Goal: Transaction & Acquisition: Purchase product/service

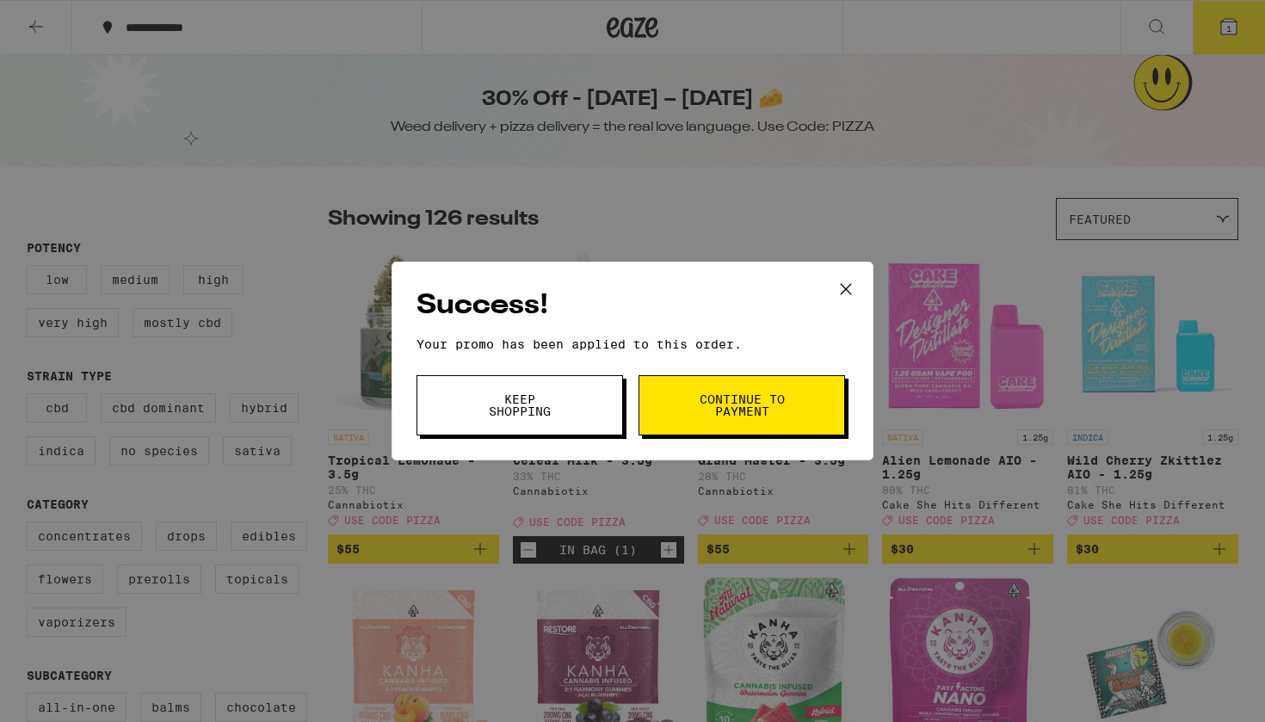
click at [844, 297] on icon at bounding box center [846, 289] width 26 height 26
click at [858, 287] on icon at bounding box center [846, 289] width 26 height 26
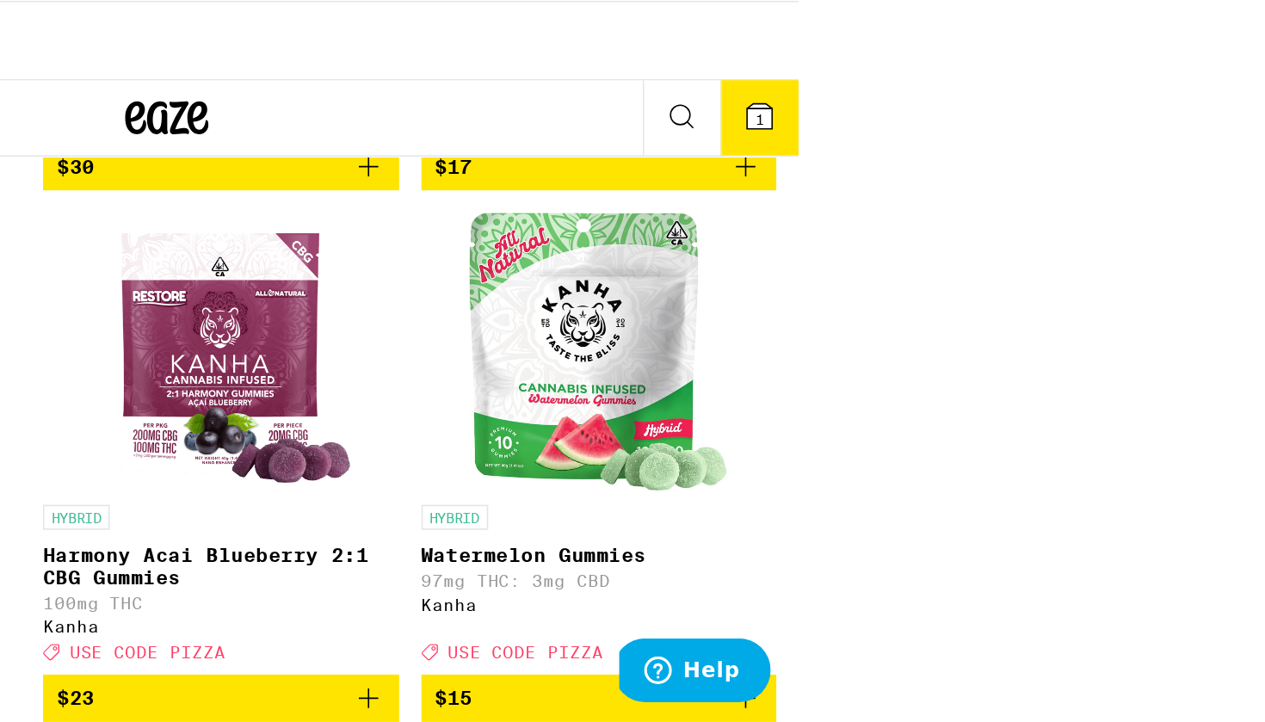
scroll to position [1144, 0]
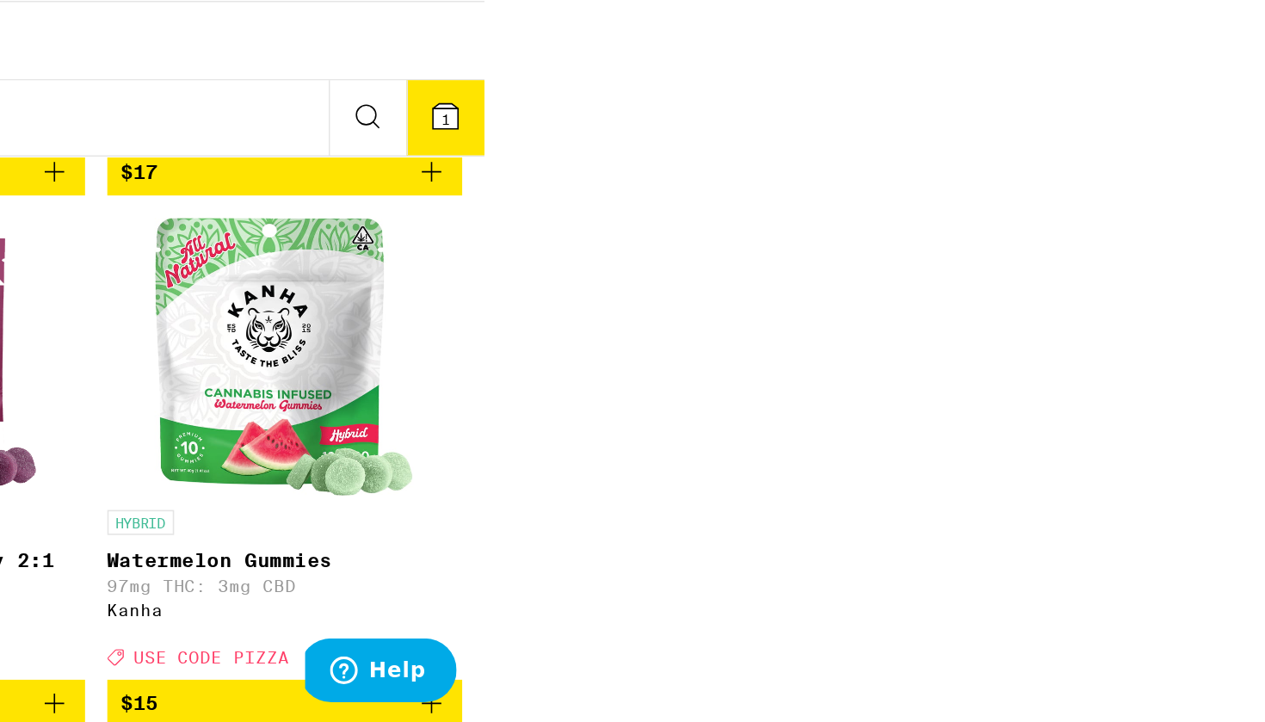
click at [734, 49] on button "1" at bounding box center [758, 72] width 48 height 46
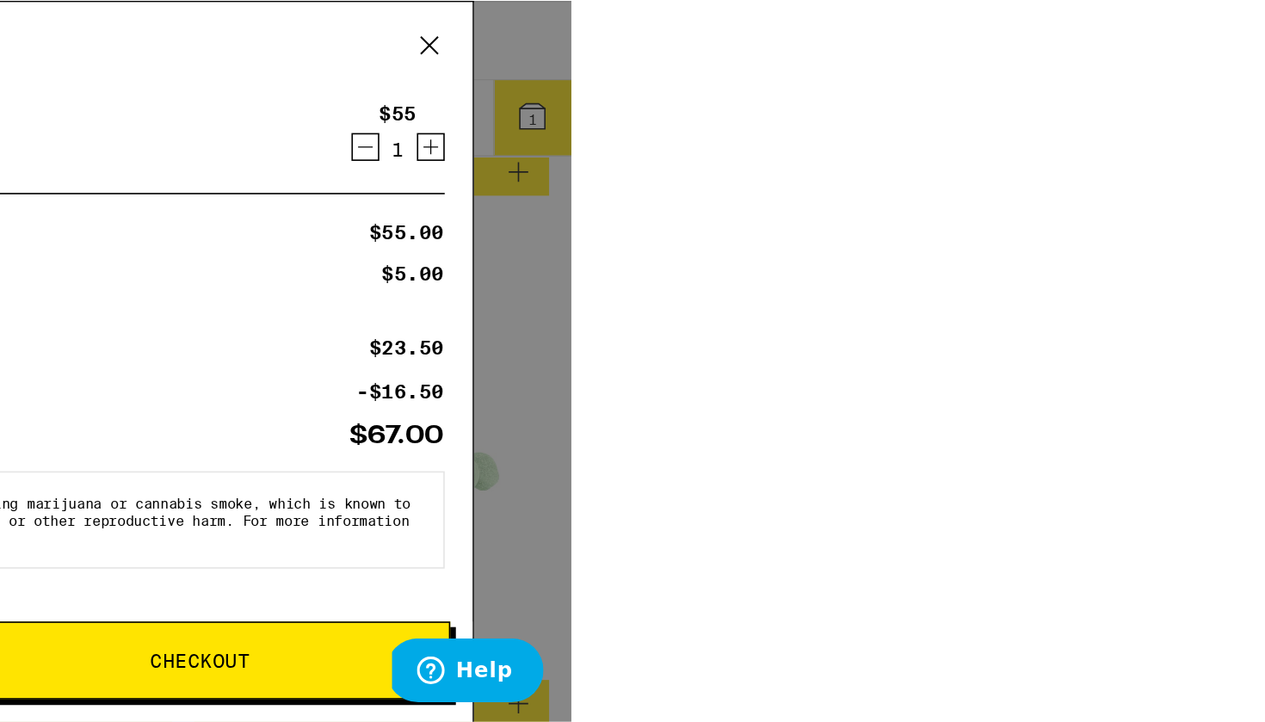
scroll to position [1143, 0]
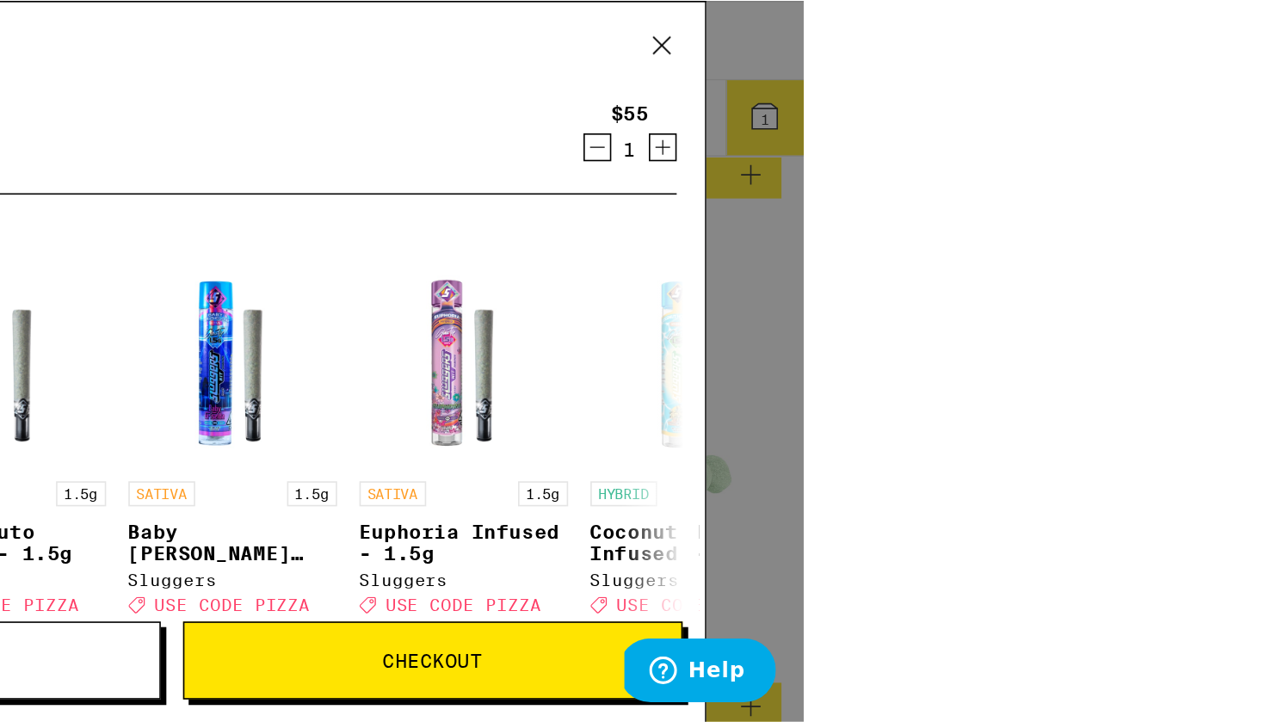
click at [681, 24] on icon at bounding box center [694, 28] width 26 height 26
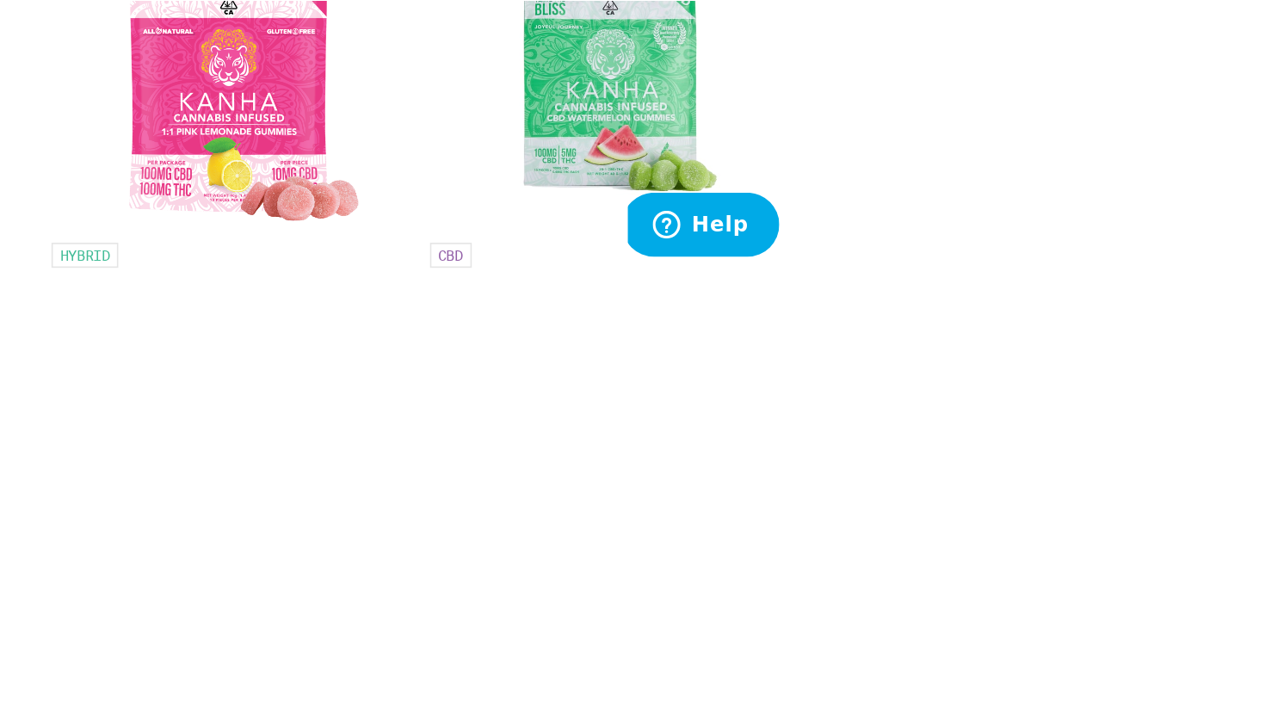
scroll to position [7475, 0]
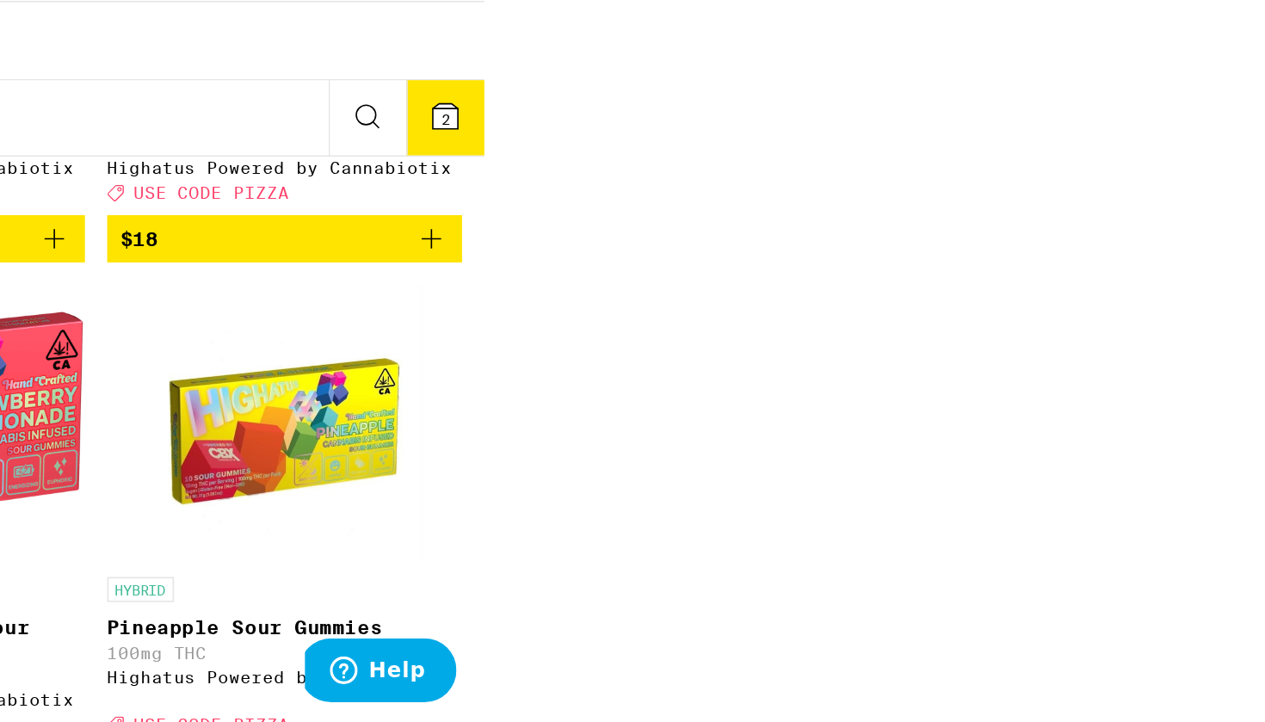
scroll to position [6556, 0]
click at [734, 49] on button "2" at bounding box center [758, 72] width 48 height 46
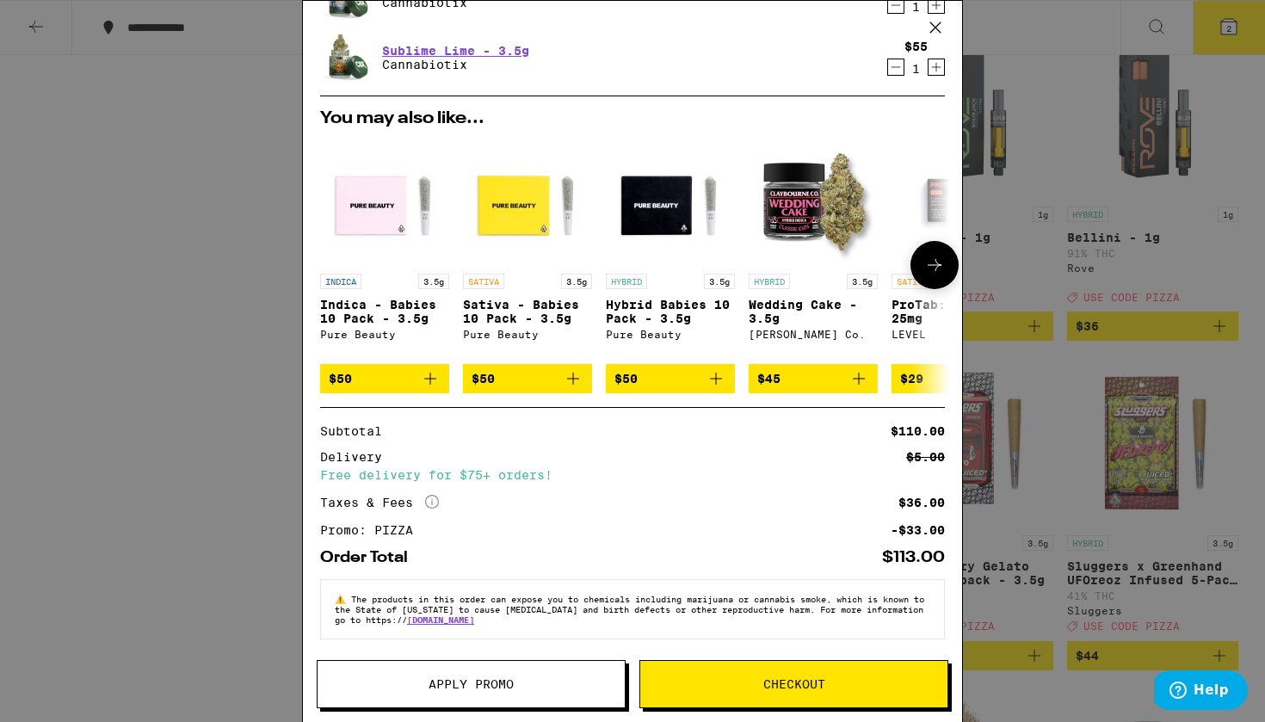
scroll to position [89, 0]
click at [749, 682] on span "Checkout" at bounding box center [793, 684] width 307 height 12
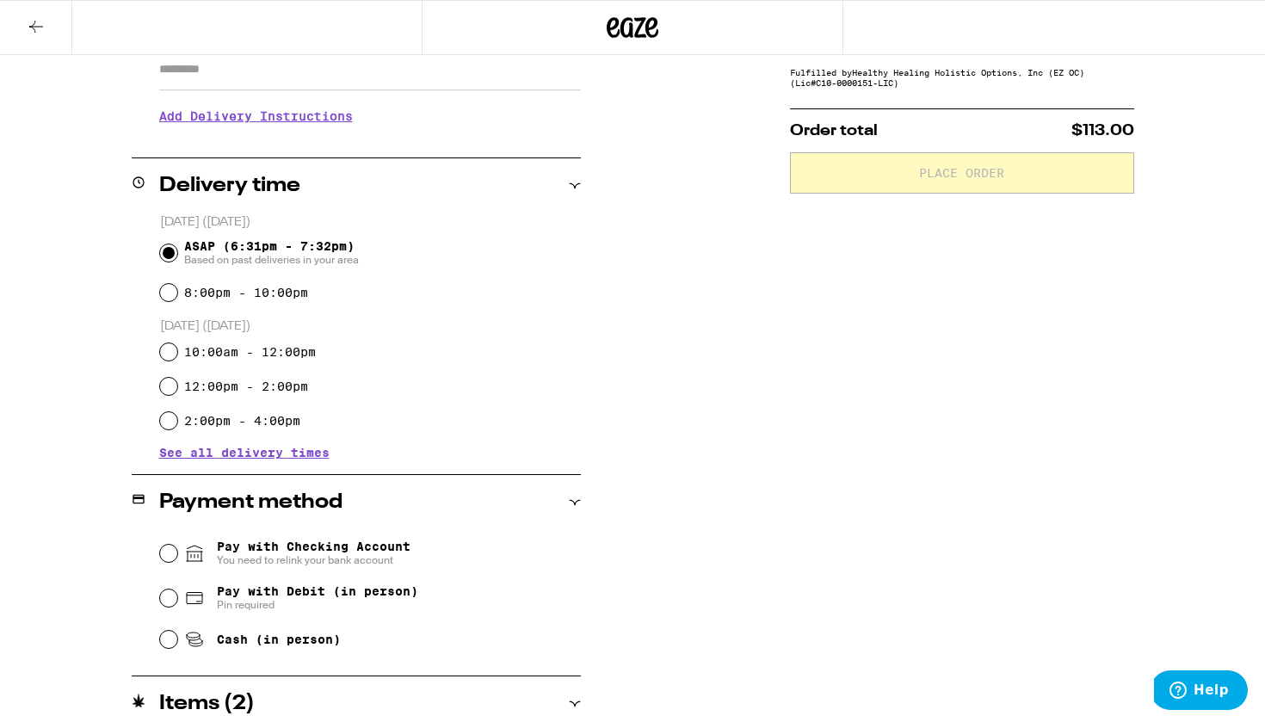
scroll to position [439, 0]
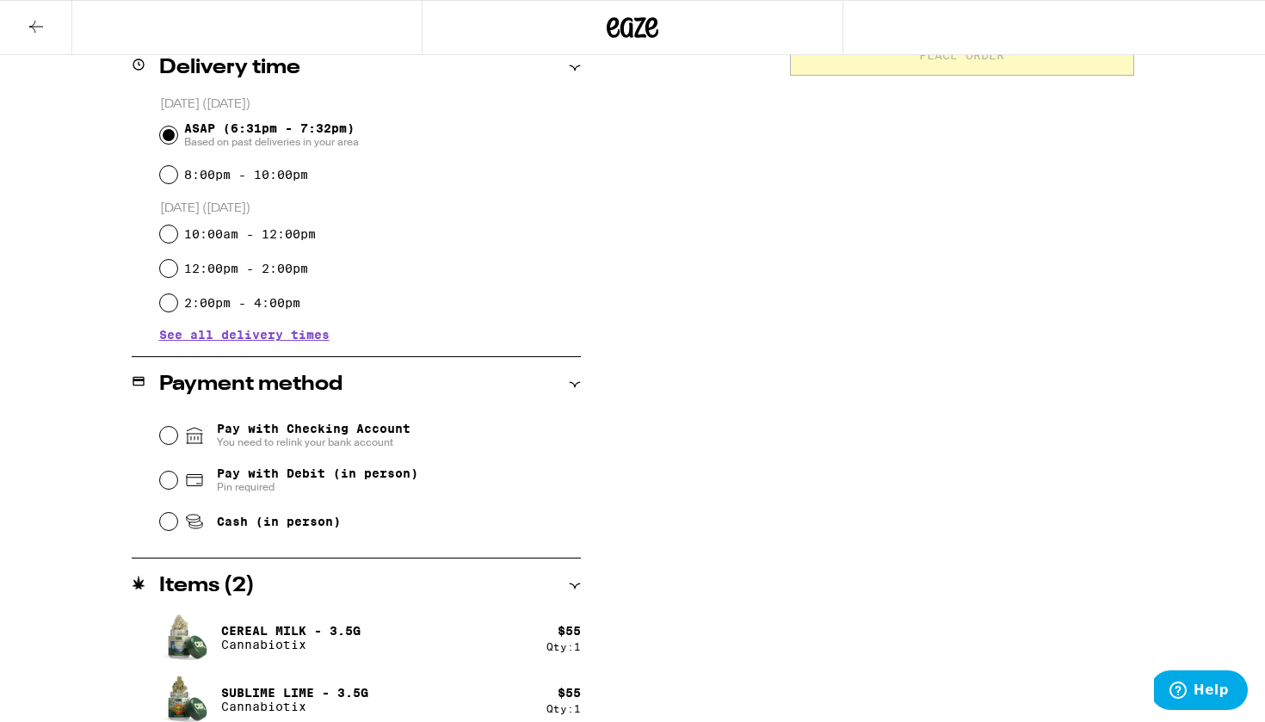
click at [379, 432] on span "Pay with Checking Account You need to relink your bank account" at bounding box center [314, 436] width 194 height 28
click at [177, 432] on input "Pay with Checking Account You need to relink your bank account" at bounding box center [168, 435] width 17 height 17
click at [173, 485] on input "Pay with Debit (in person) Pin required" at bounding box center [168, 480] width 17 height 17
radio input "true"
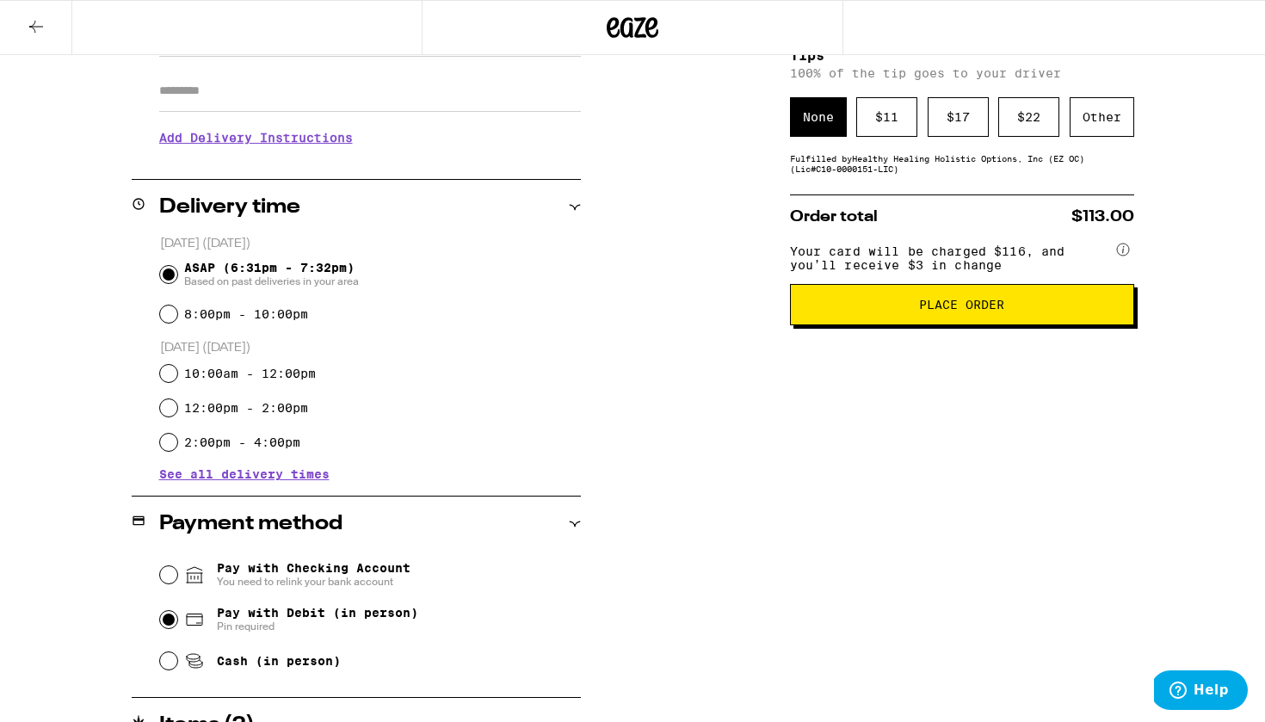
scroll to position [231, 0]
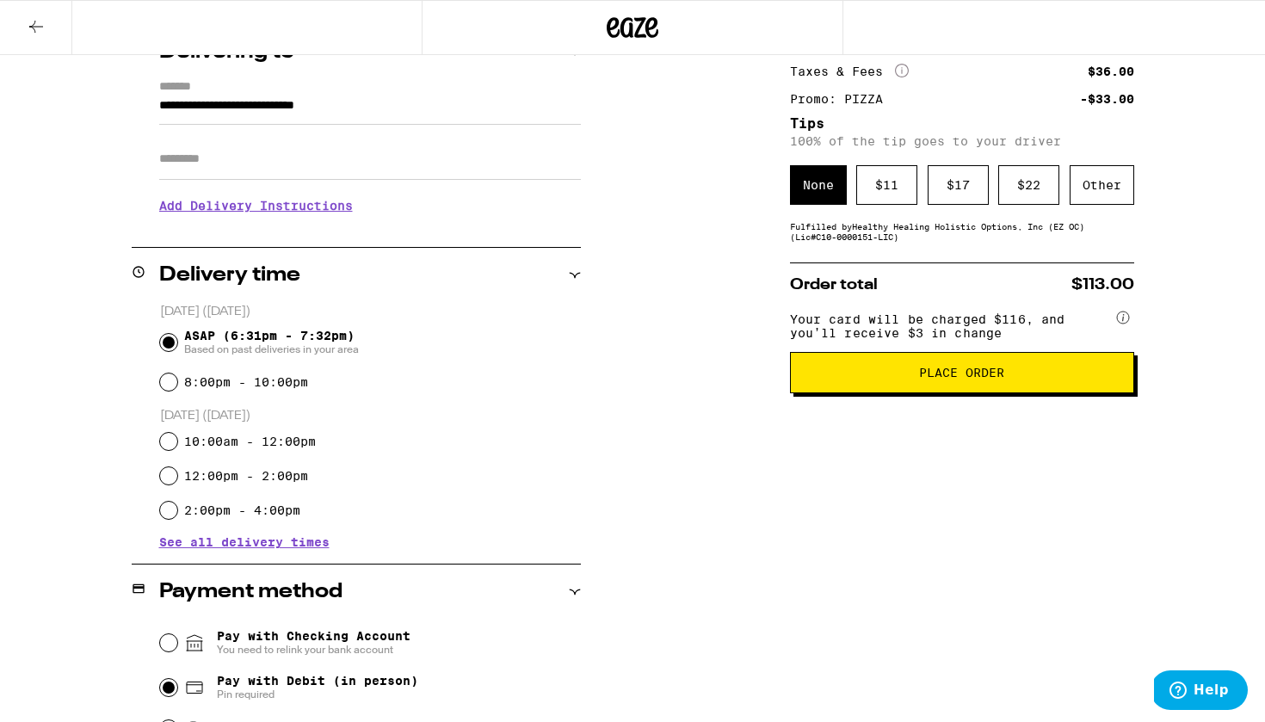
click at [869, 379] on span "Place Order" at bounding box center [961, 373] width 315 height 12
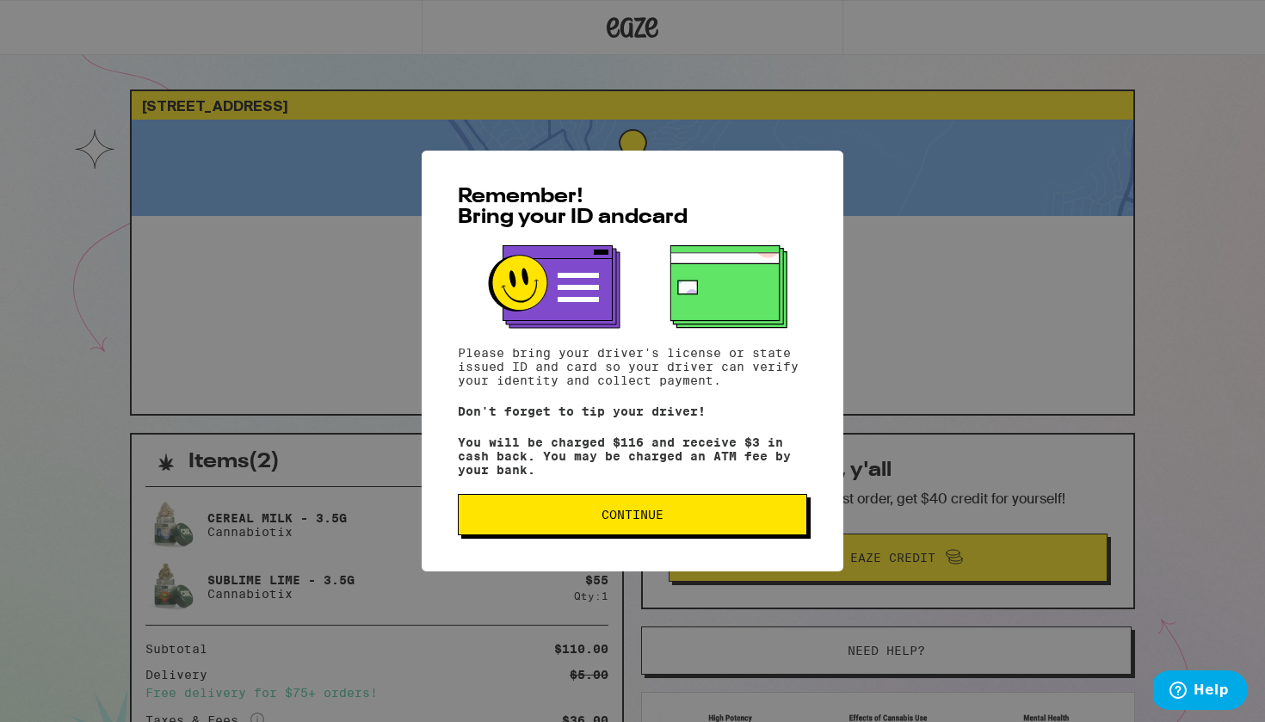
click at [731, 520] on span "Continue" at bounding box center [632, 514] width 320 height 12
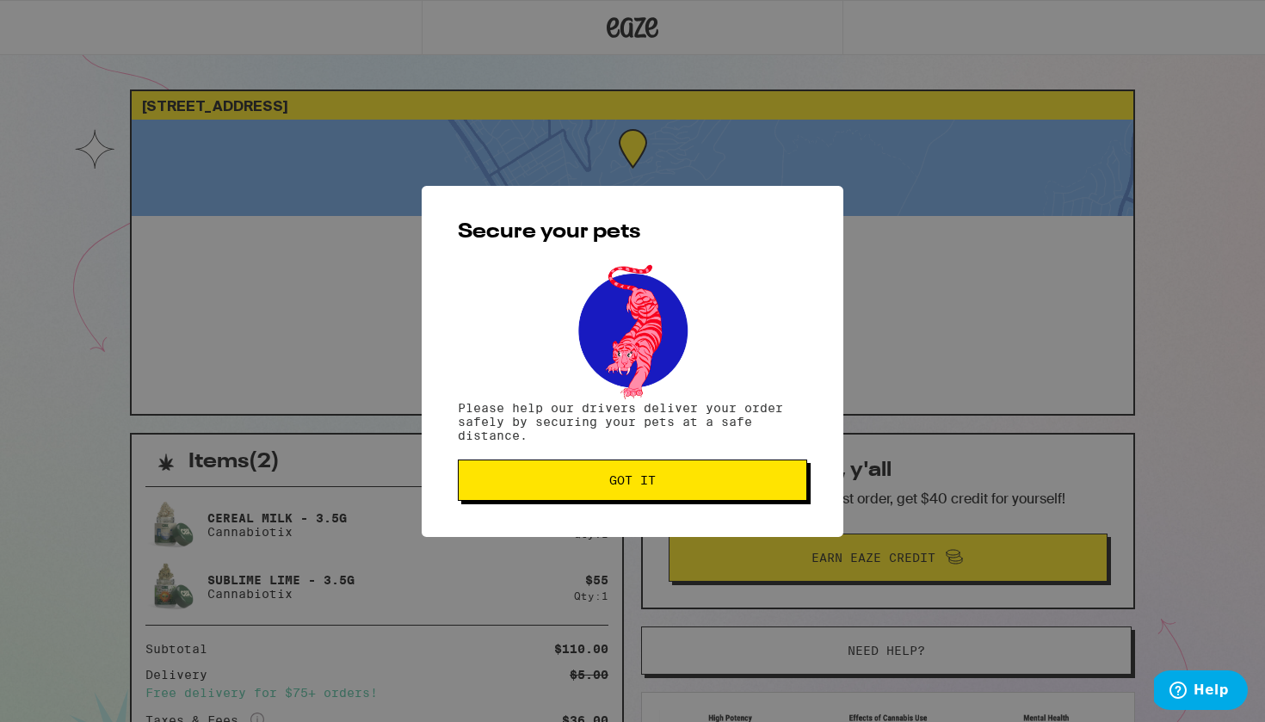
click at [708, 486] on span "Got it" at bounding box center [632, 480] width 320 height 12
